Goal: Task Accomplishment & Management: Complete application form

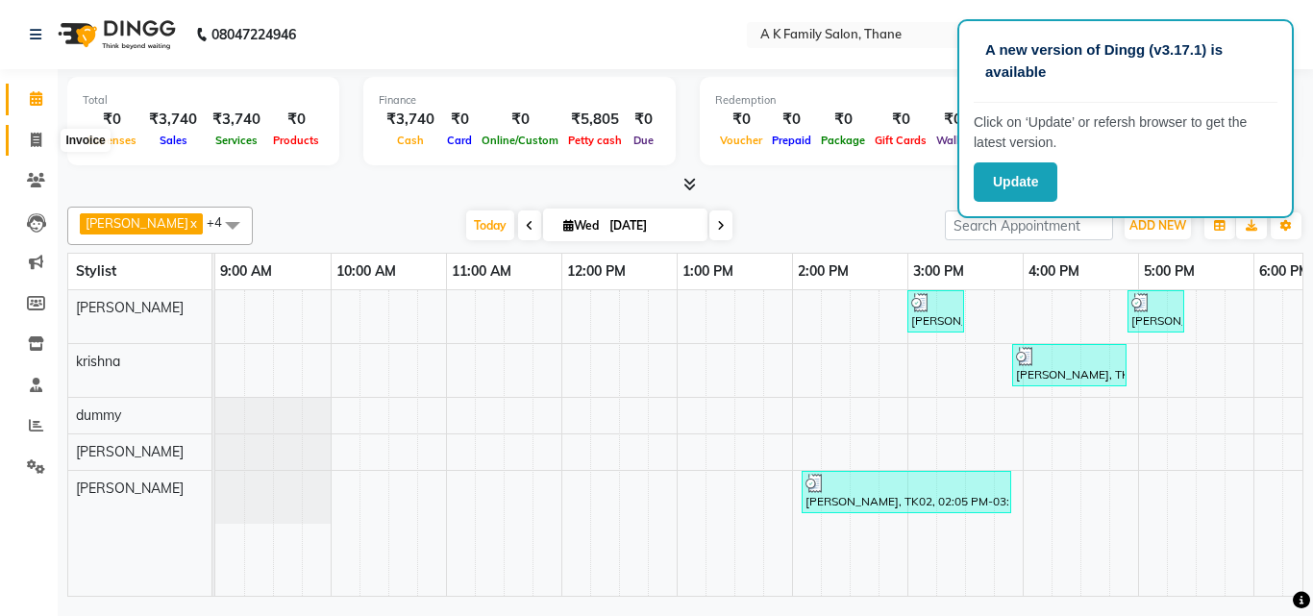
click at [40, 142] on icon at bounding box center [36, 140] width 11 height 14
select select "service"
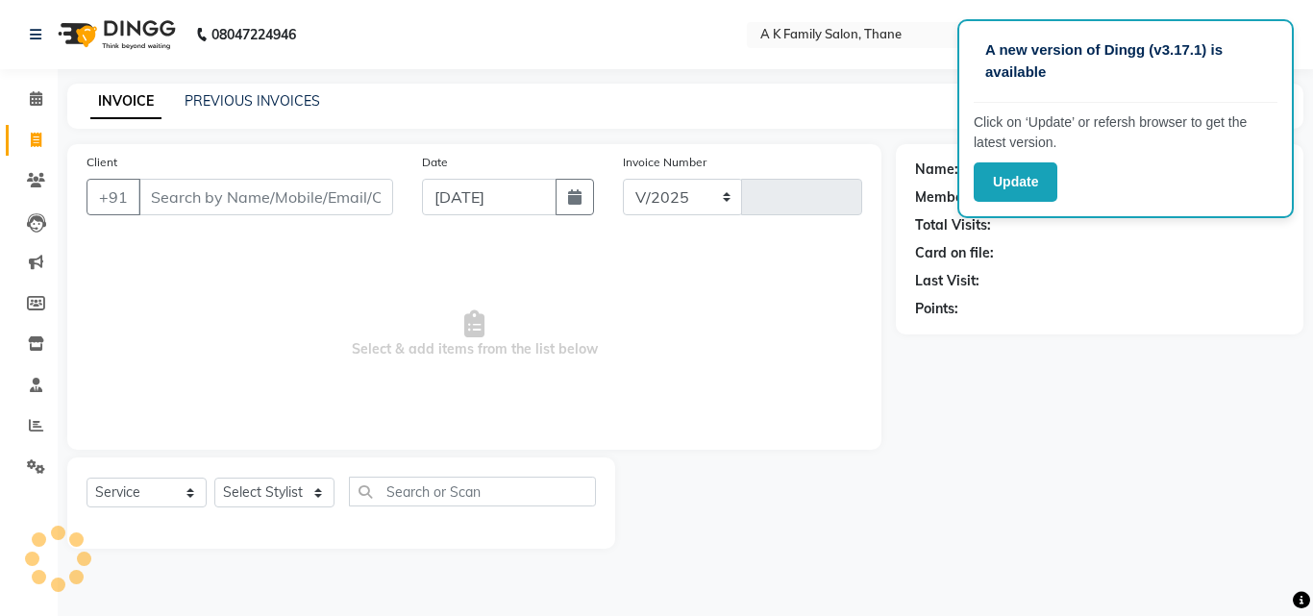
select select "5033"
type input "1601"
click at [176, 195] on input "Client" at bounding box center [265, 197] width 255 height 37
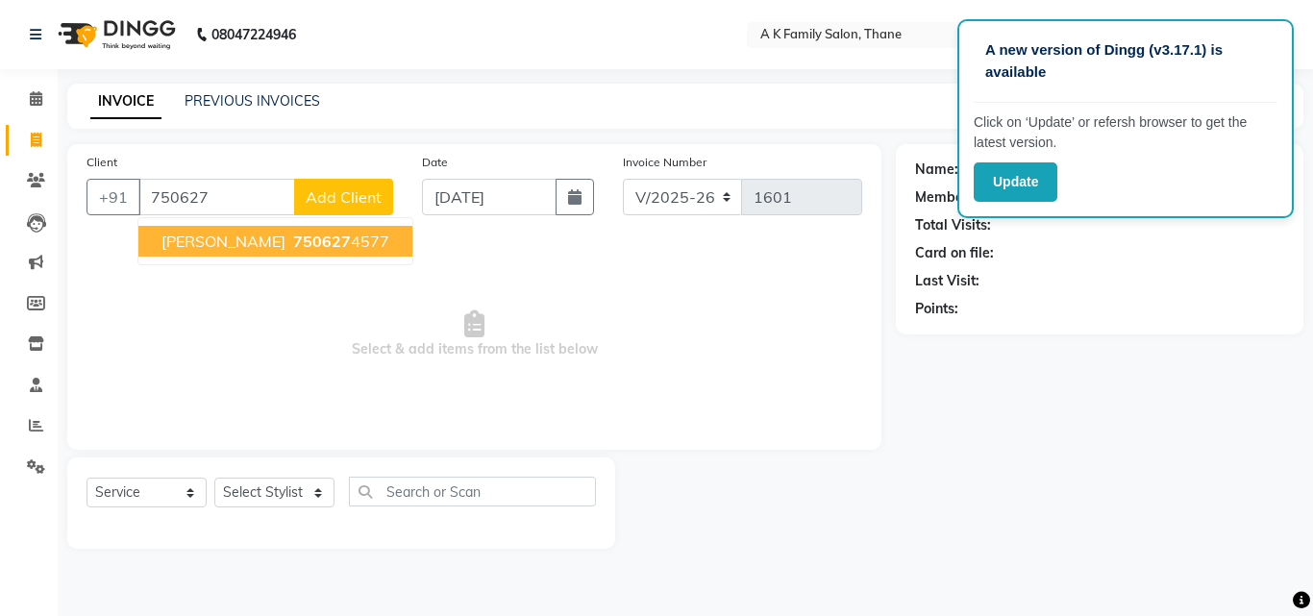
click at [307, 236] on span "750627" at bounding box center [322, 241] width 58 height 19
type input "7506274577"
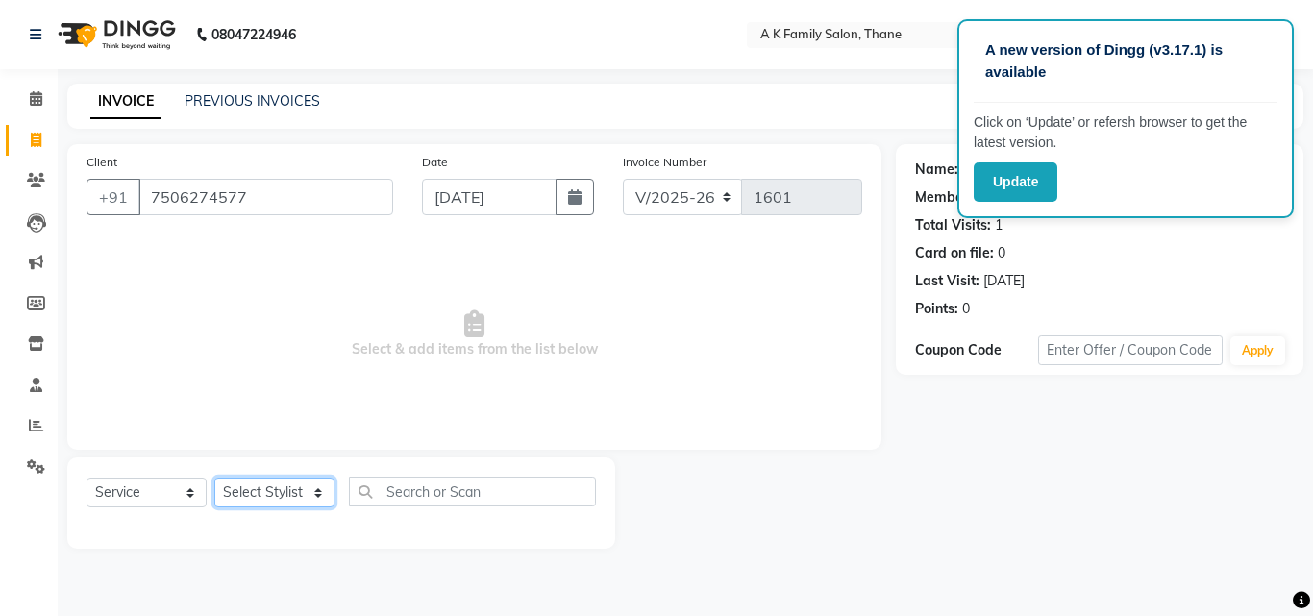
click at [262, 487] on select "Select Stylist [PERSON_NAME] dummy [PERSON_NAME] krishna [PERSON_NAME]" at bounding box center [274, 493] width 120 height 30
select select "34236"
click at [214, 478] on select "Select Stylist [PERSON_NAME] dummy [PERSON_NAME] krishna [PERSON_NAME]" at bounding box center [274, 493] width 120 height 30
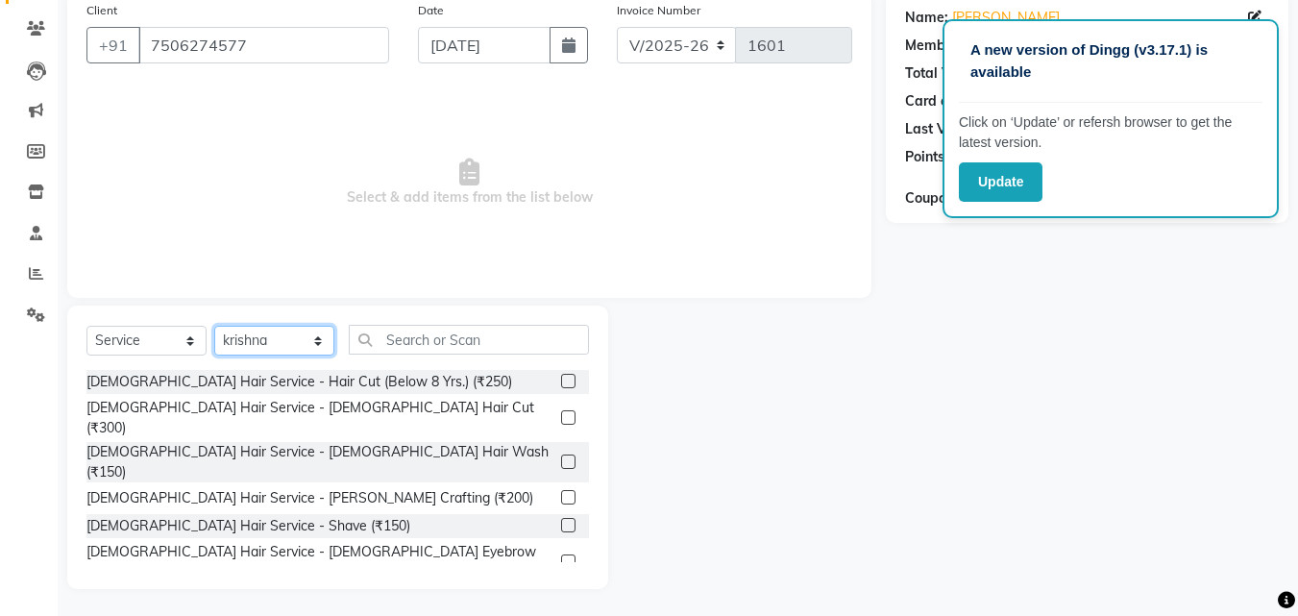
scroll to position [154, 0]
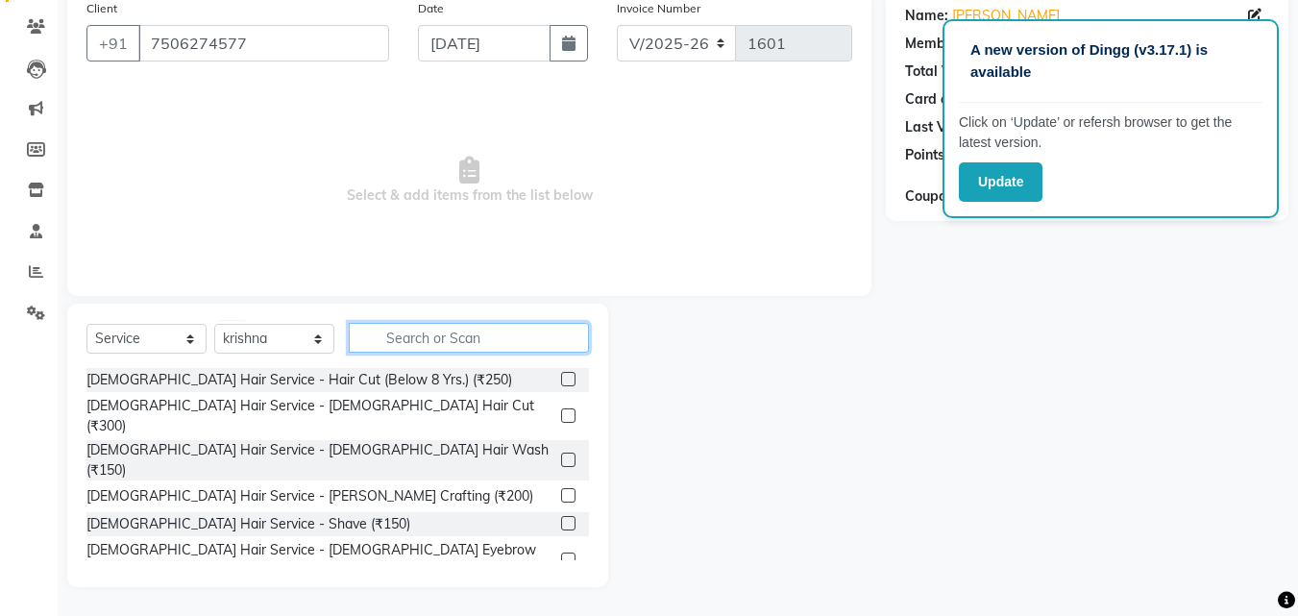
click at [456, 336] on input "text" at bounding box center [469, 338] width 240 height 30
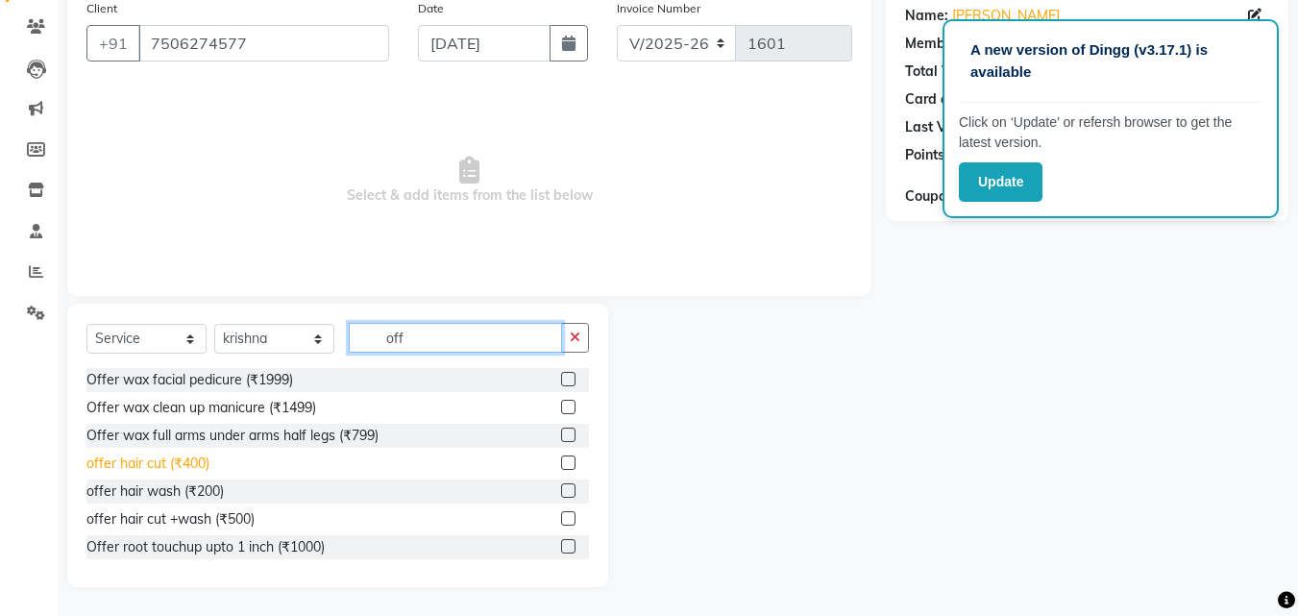
type input "off"
click at [195, 459] on div "offer hair cut (₹400)" at bounding box center [147, 464] width 123 height 20
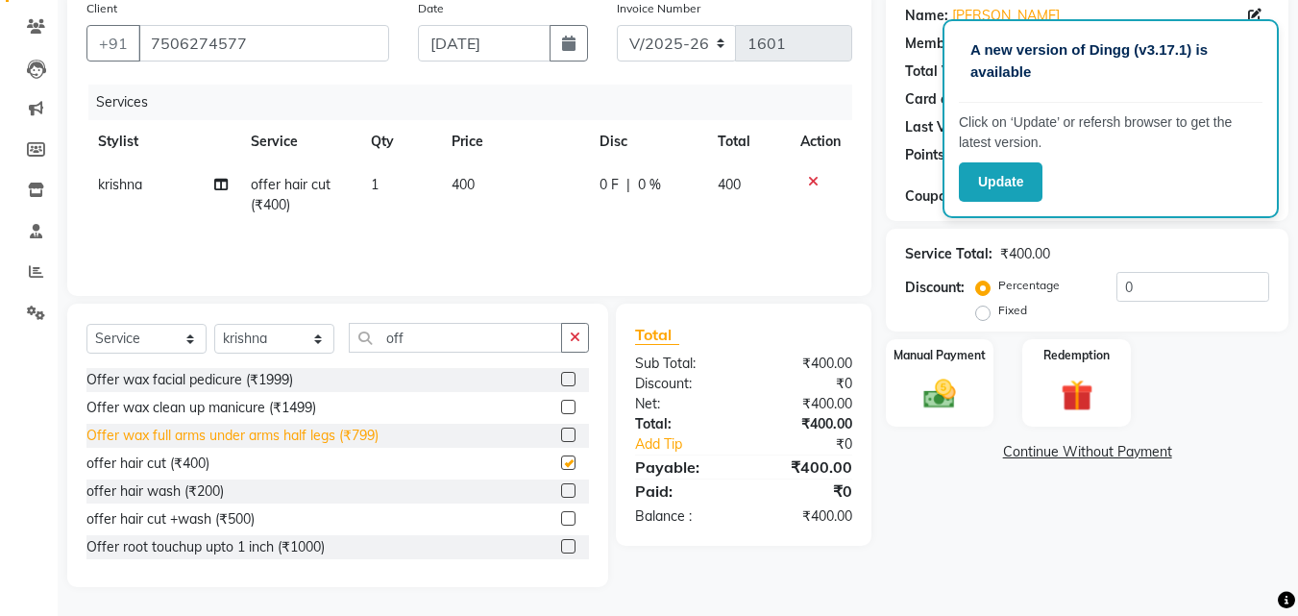
checkbox input "false"
click at [925, 393] on img at bounding box center [940, 394] width 54 height 38
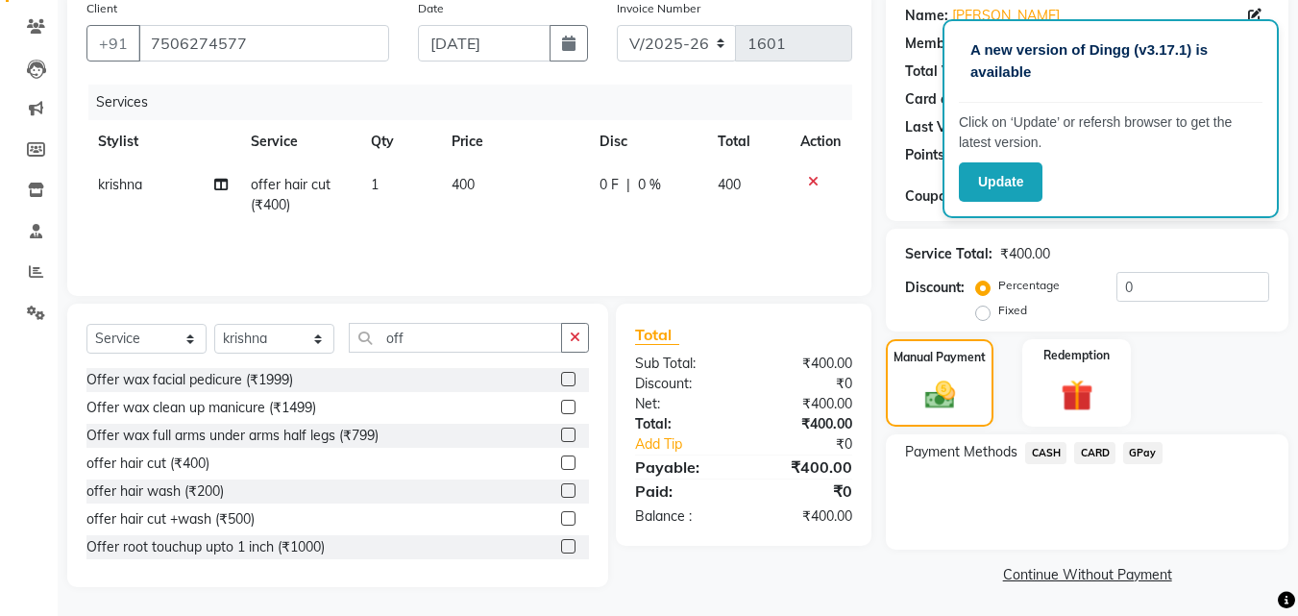
click at [1034, 450] on span "CASH" at bounding box center [1045, 453] width 41 height 22
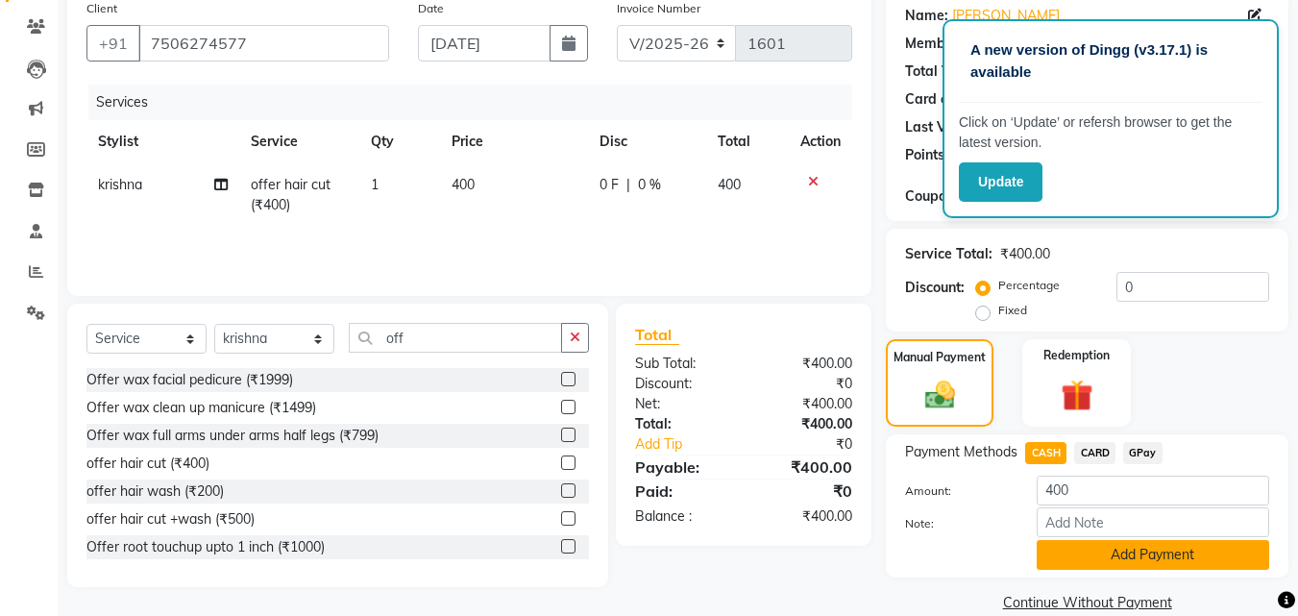
click at [1050, 551] on button "Add Payment" at bounding box center [1153, 555] width 233 height 30
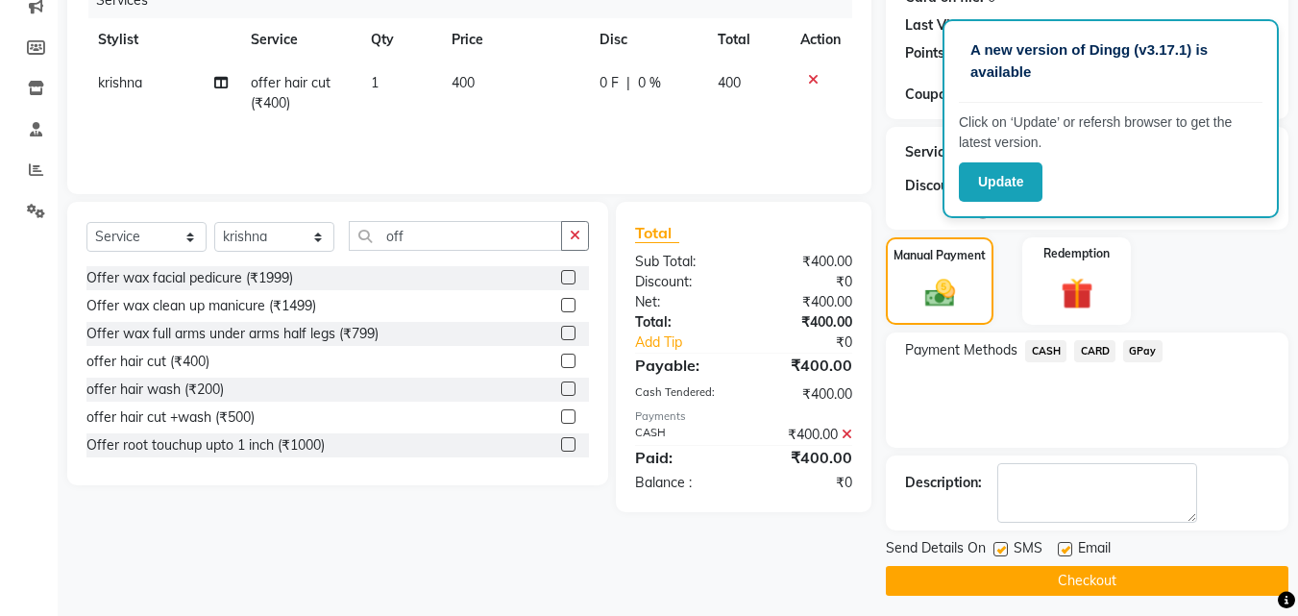
scroll to position [264, 0]
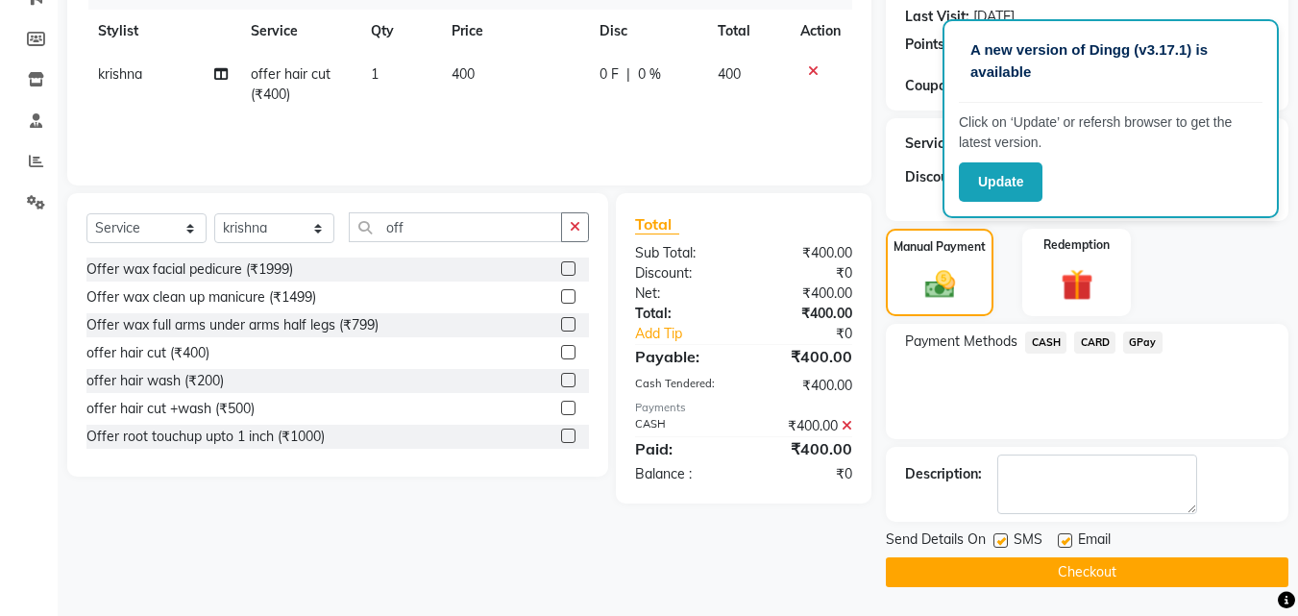
click at [1041, 567] on button "Checkout" at bounding box center [1087, 572] width 403 height 30
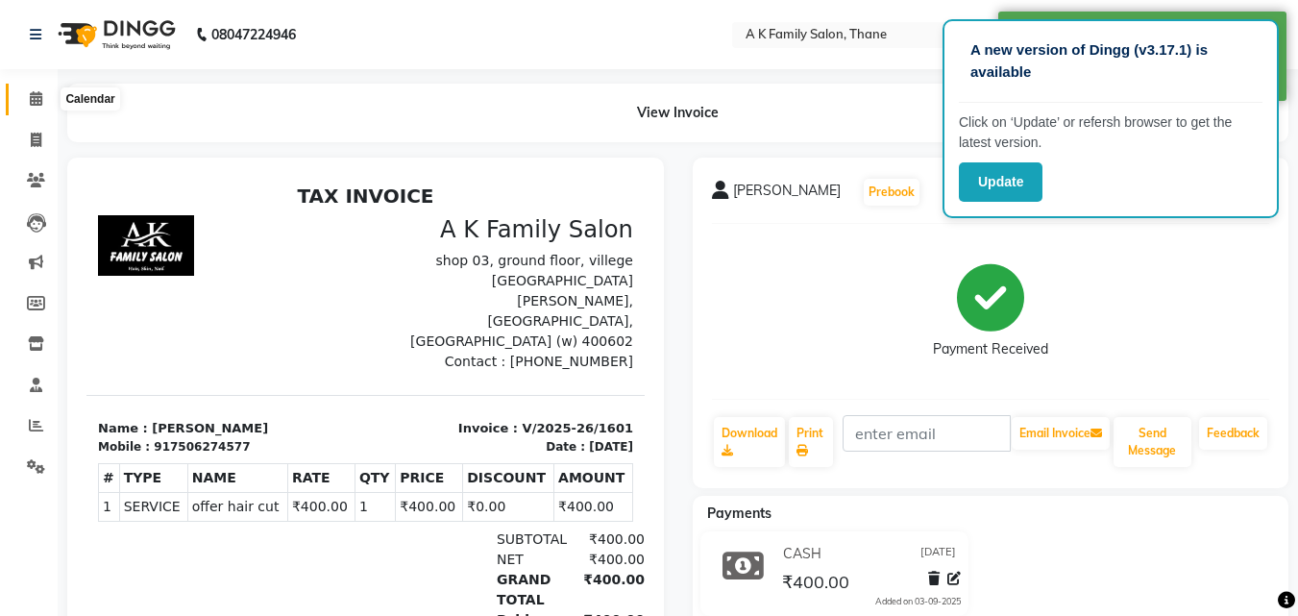
click at [31, 100] on icon at bounding box center [36, 98] width 12 height 14
